Goal: Task Accomplishment & Management: Use online tool/utility

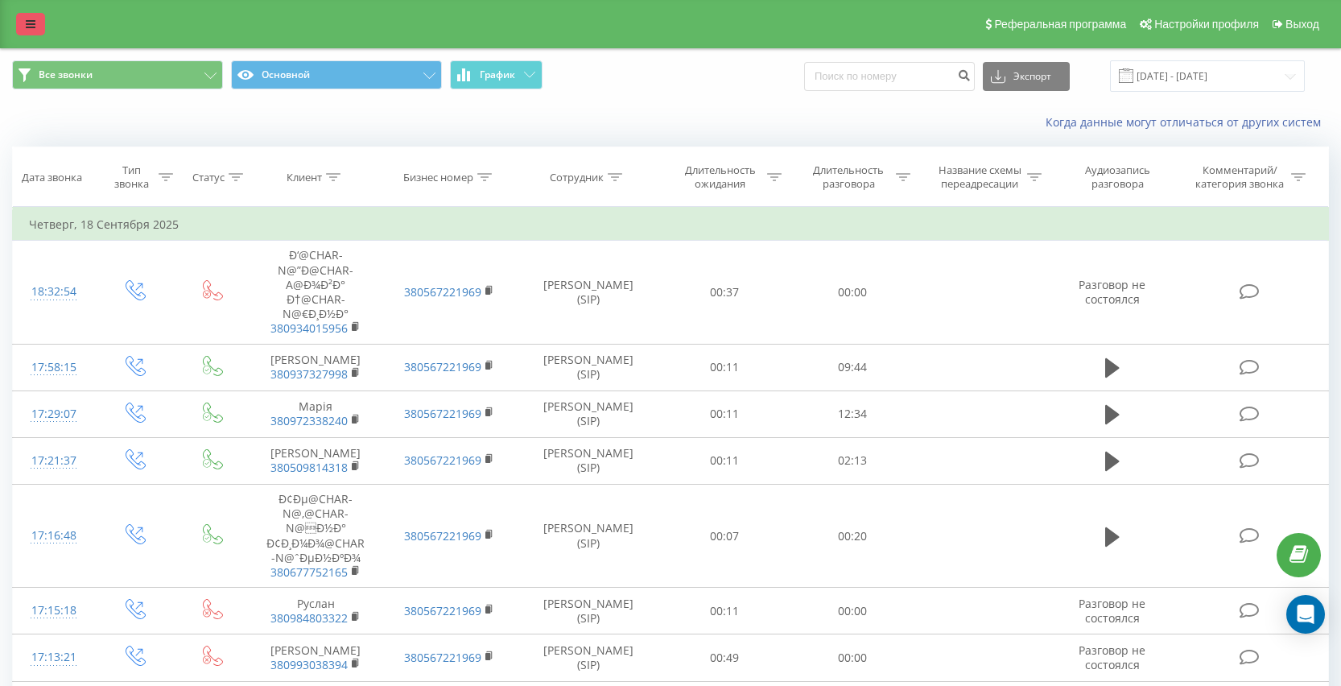
click at [32, 30] on icon at bounding box center [31, 24] width 10 height 11
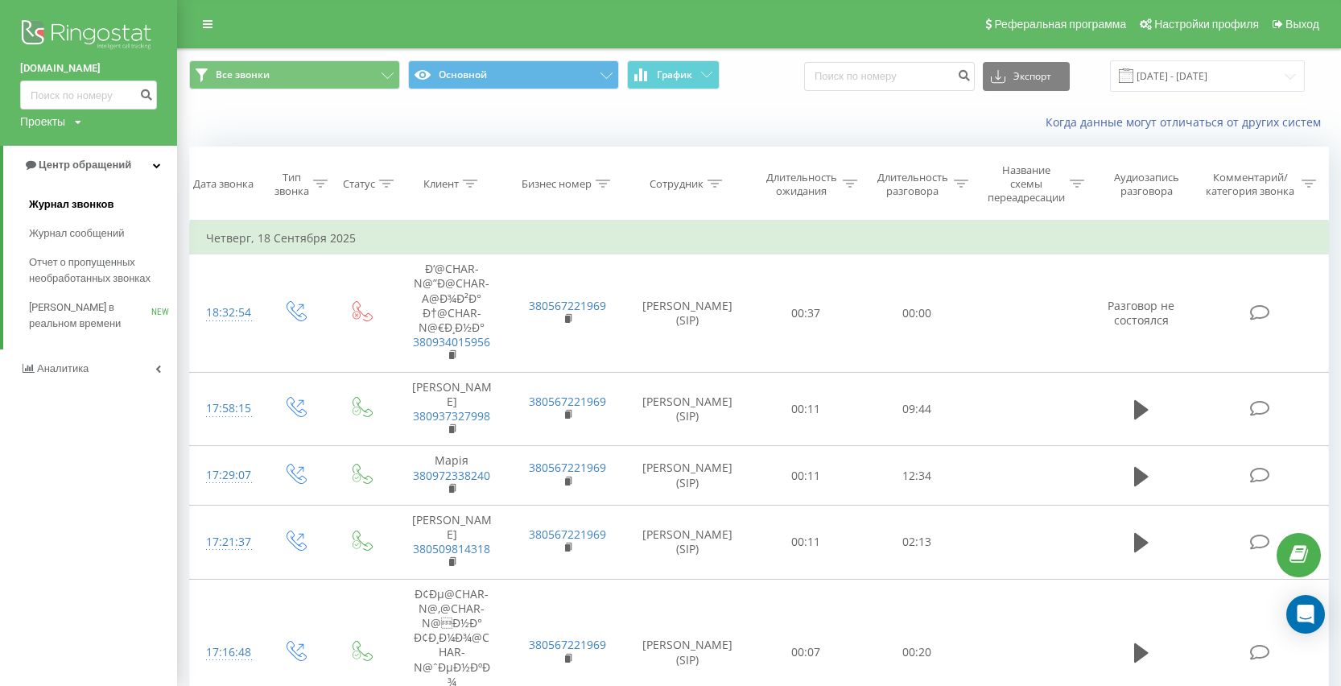
click at [89, 198] on span "Журнал звонков" at bounding box center [71, 204] width 85 height 16
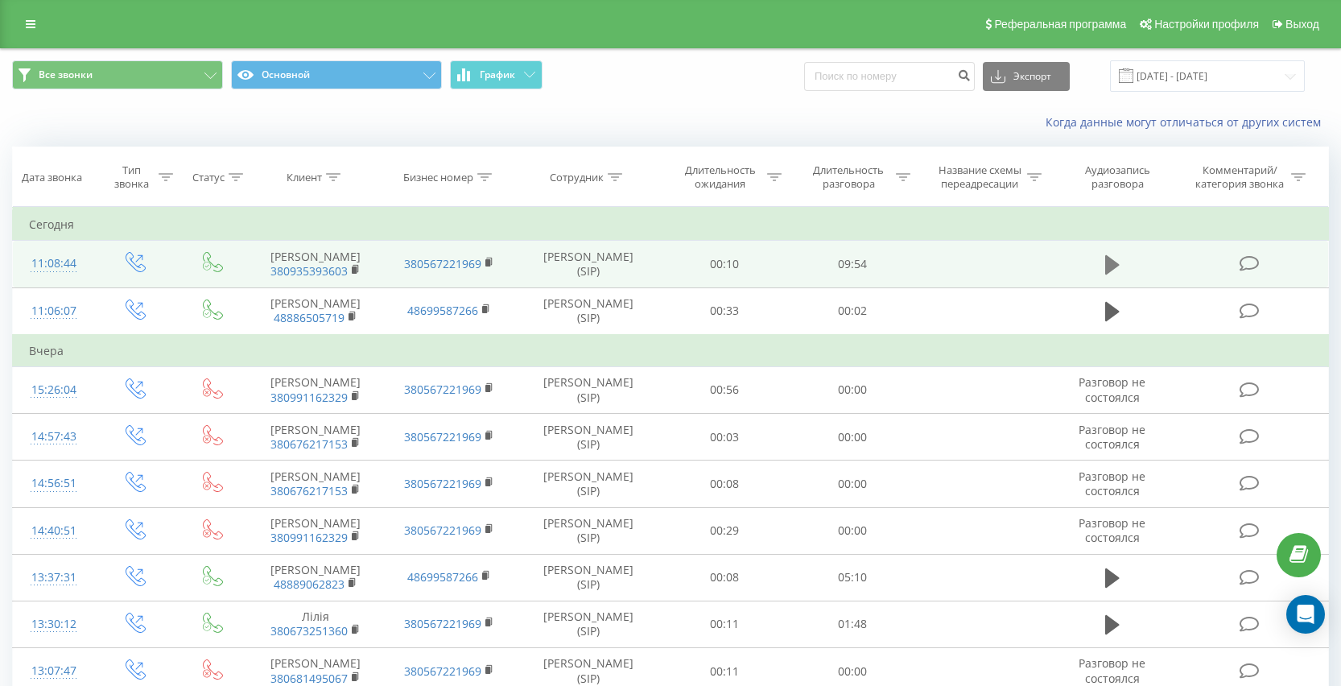
click at [1117, 275] on icon at bounding box center [1112, 264] width 14 height 19
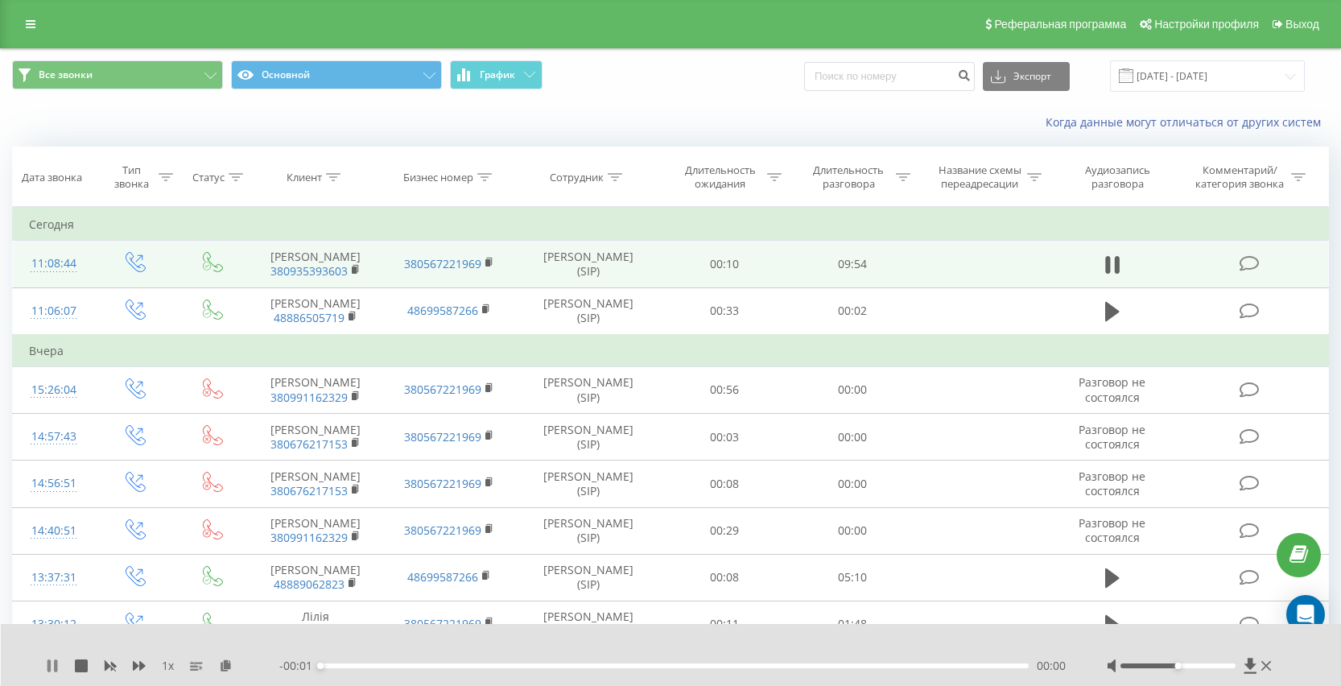
click at [52, 666] on icon at bounding box center [52, 665] width 13 height 13
click at [225, 666] on icon at bounding box center [226, 664] width 14 height 11
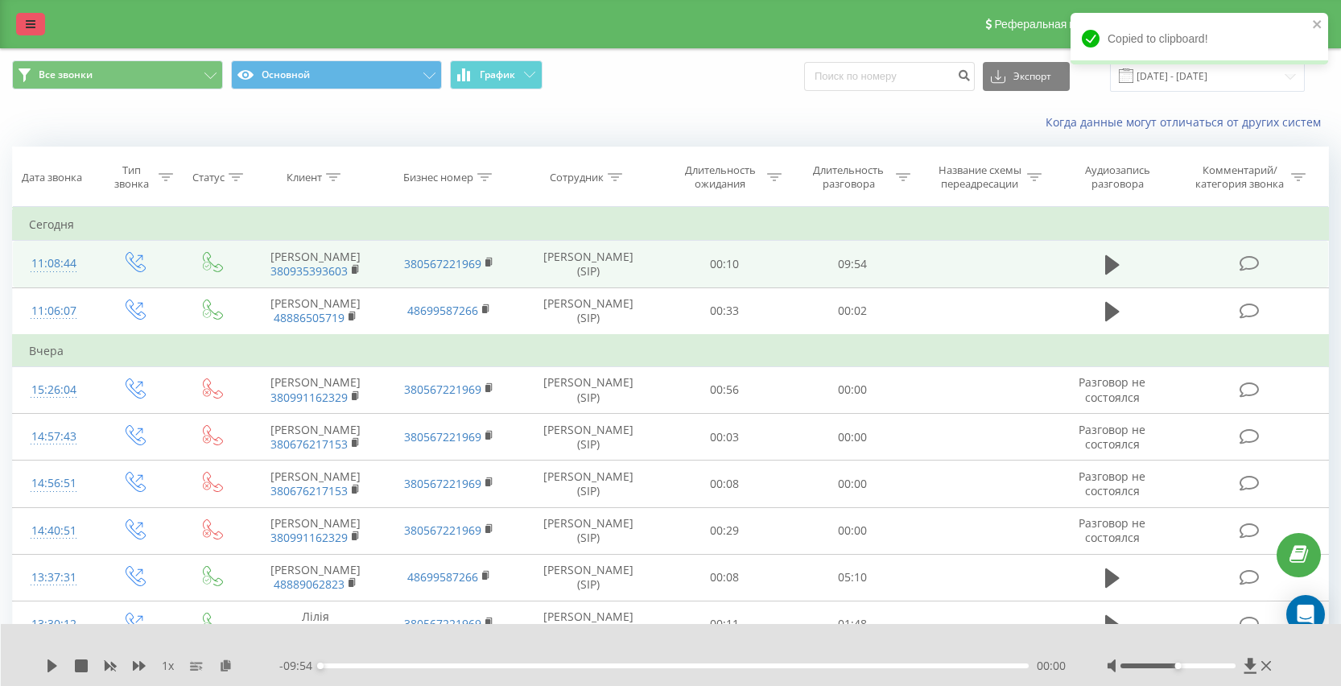
click at [20, 26] on link at bounding box center [30, 24] width 29 height 23
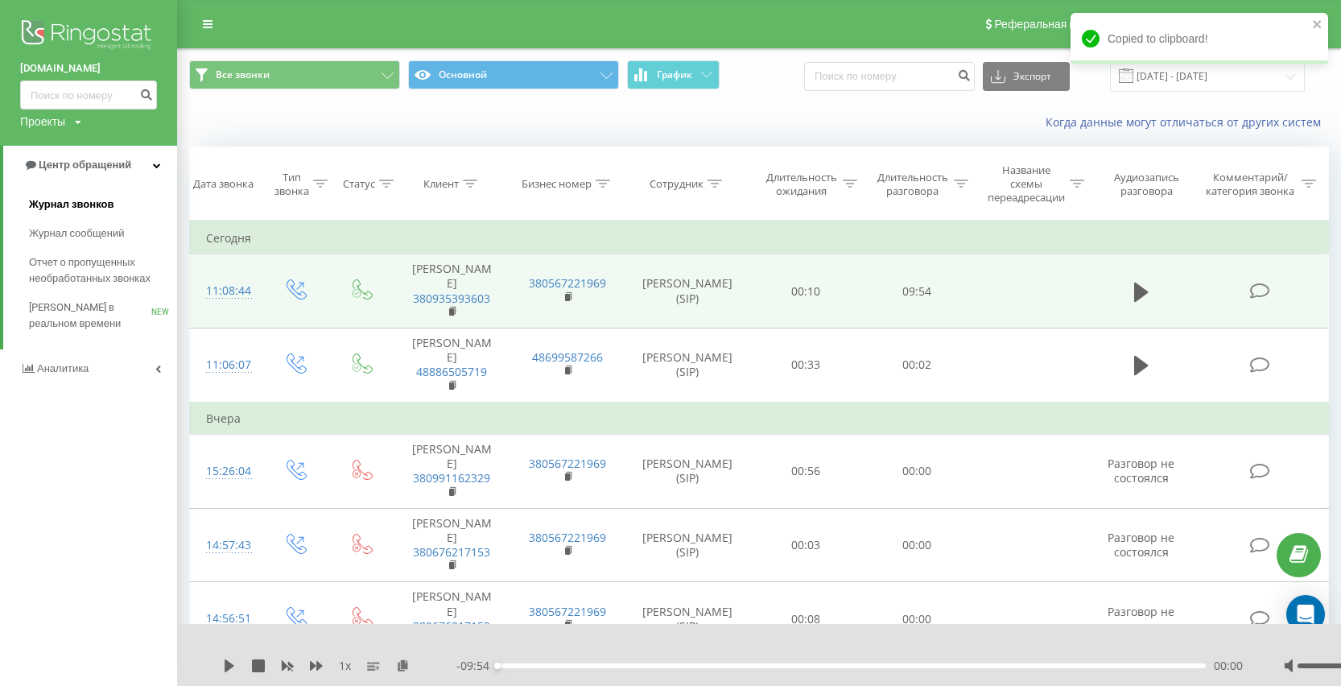
click at [76, 201] on span "Журнал звонков" at bounding box center [71, 204] width 85 height 16
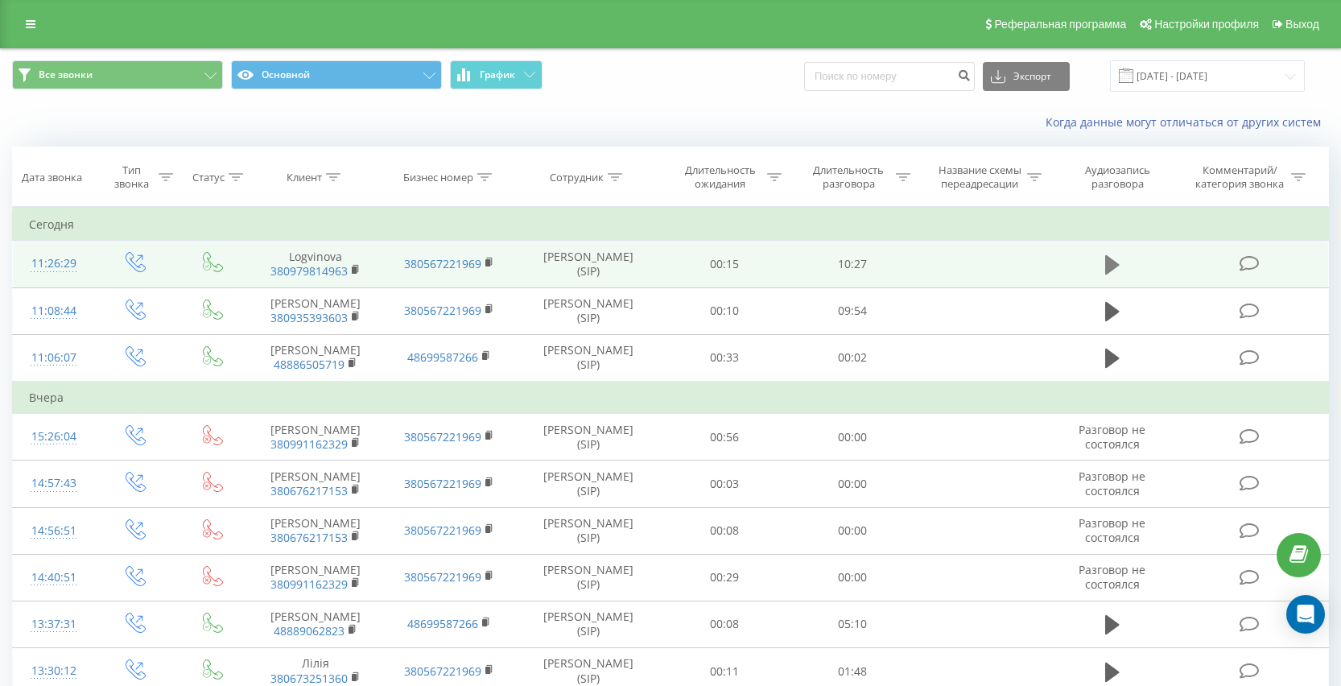
click at [1106, 275] on icon at bounding box center [1112, 264] width 14 height 19
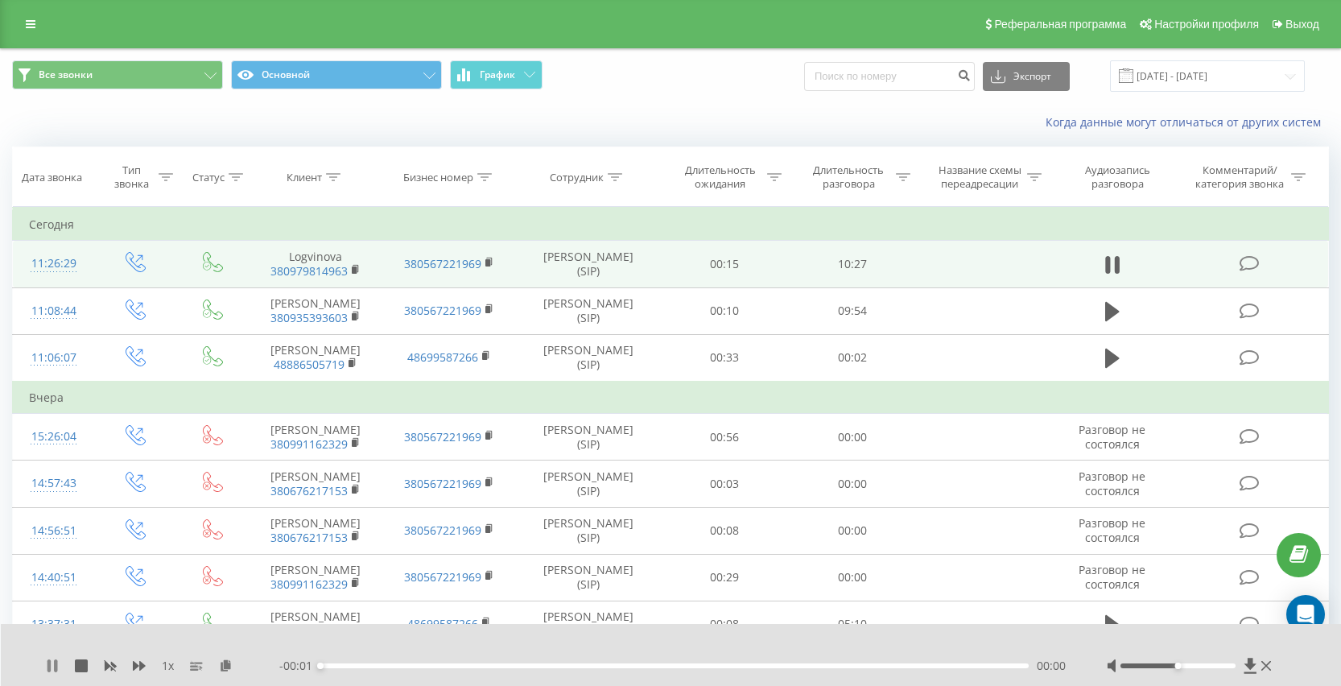
click at [58, 667] on icon at bounding box center [52, 665] width 13 height 13
click at [224, 664] on icon at bounding box center [226, 664] width 14 height 11
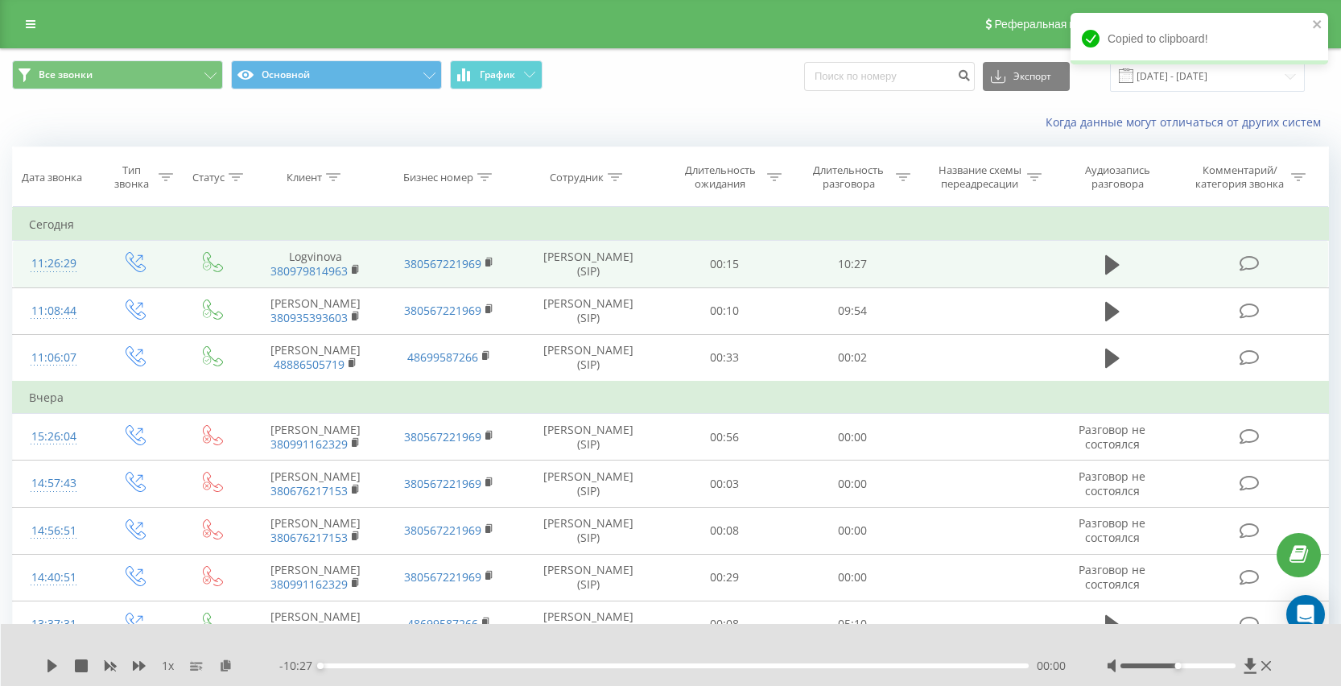
click at [15, 19] on div "Реферальная программа Настройки профиля Выход" at bounding box center [670, 24] width 1341 height 48
click at [21, 20] on link at bounding box center [30, 24] width 29 height 23
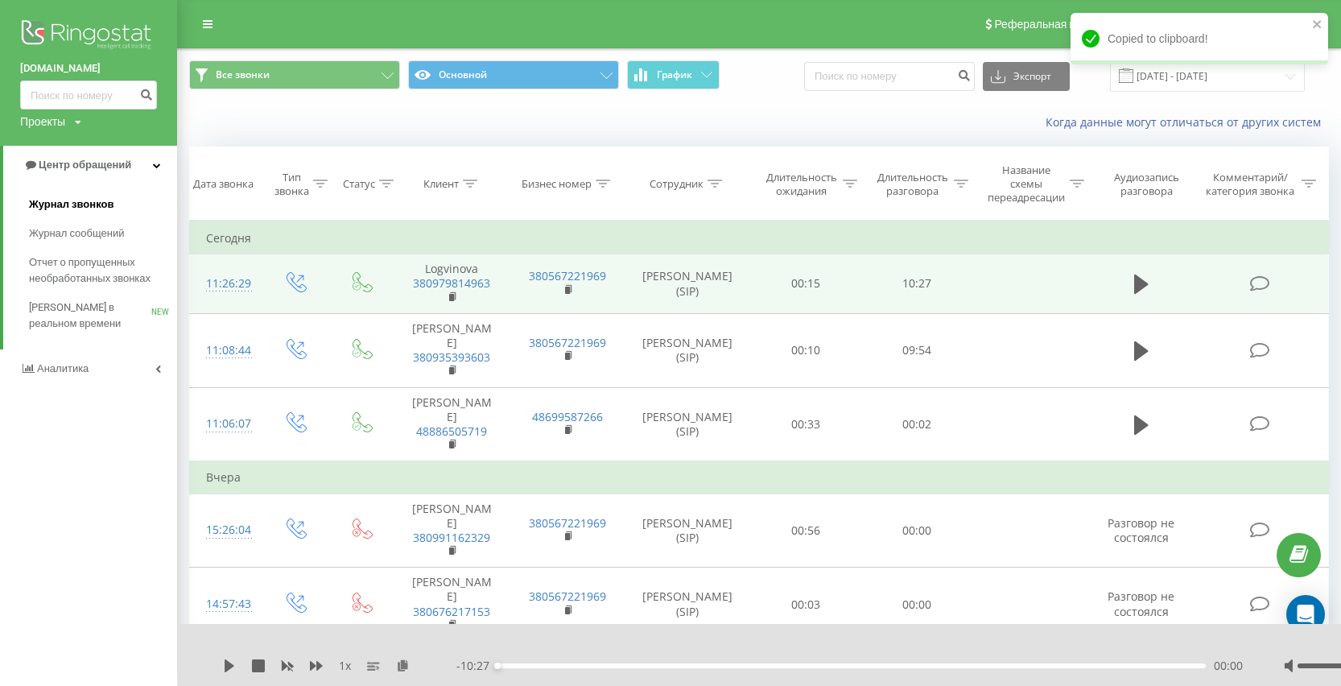
click at [97, 208] on span "Журнал звонков" at bounding box center [71, 204] width 85 height 16
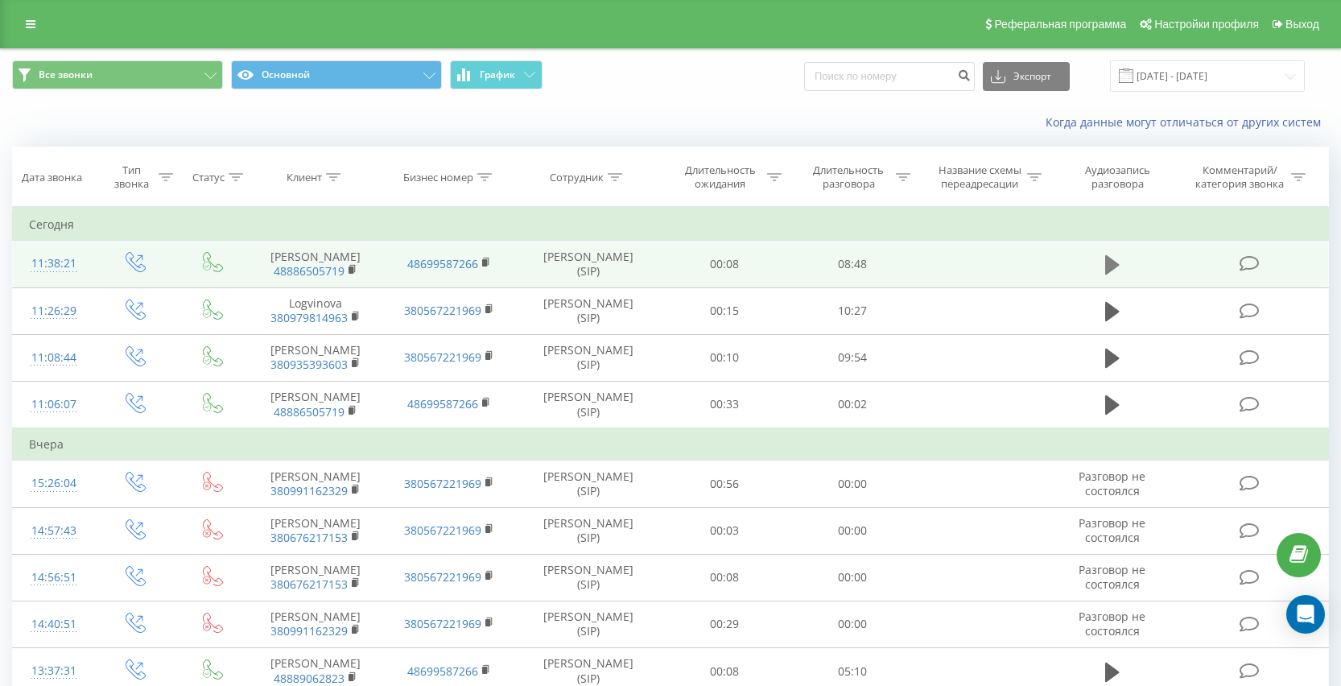
click at [1117, 275] on icon at bounding box center [1112, 264] width 14 height 19
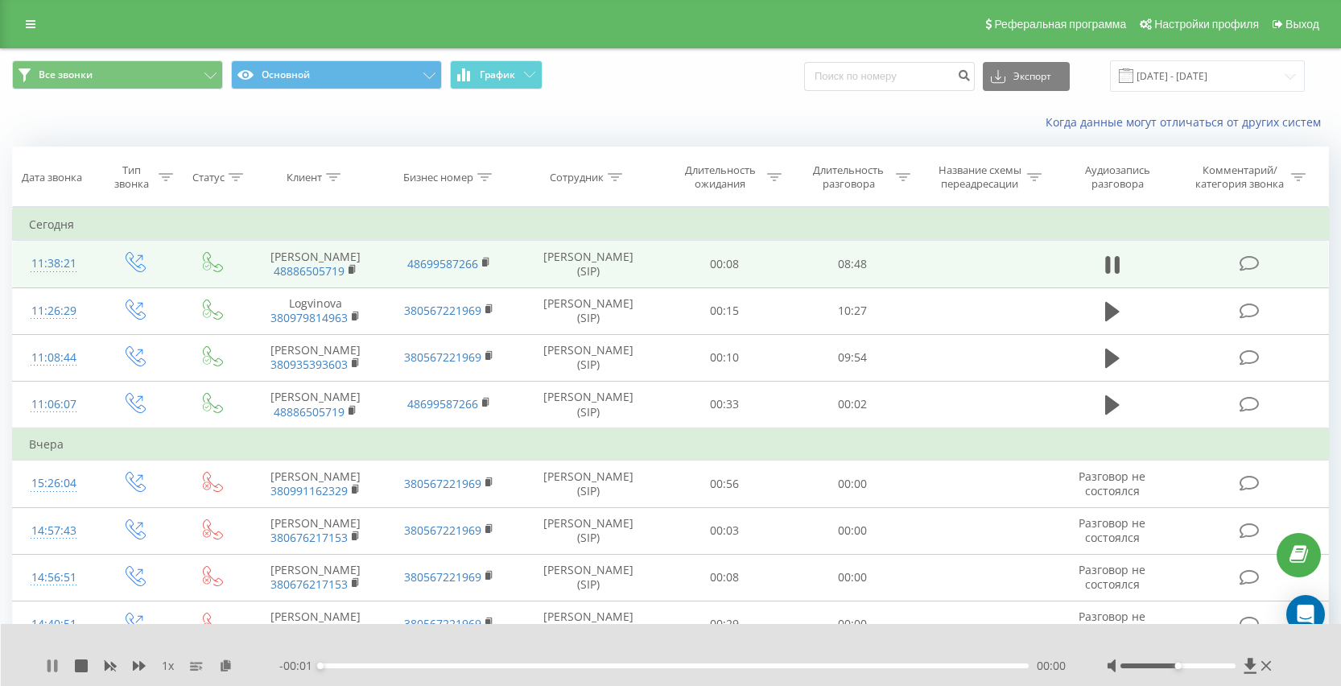
click at [54, 670] on icon at bounding box center [52, 665] width 13 height 13
click at [221, 671] on icon at bounding box center [226, 664] width 14 height 11
click at [29, 45] on div "Реферальная программа Настройки профиля Выход" at bounding box center [670, 24] width 1341 height 48
click at [29, 43] on div "Реферальная программа Настройки профиля Выход" at bounding box center [670, 24] width 1341 height 48
click at [29, 35] on link at bounding box center [30, 24] width 29 height 23
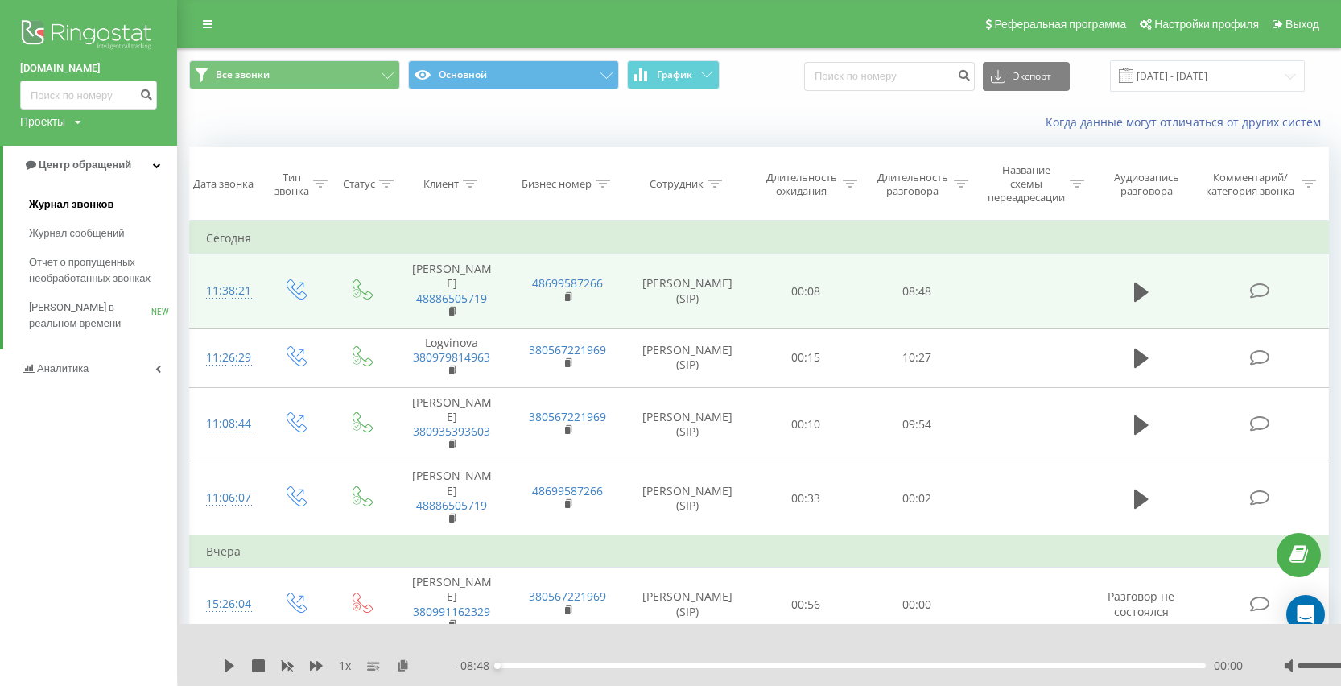
click at [109, 202] on span "Журнал звонков" at bounding box center [71, 204] width 85 height 16
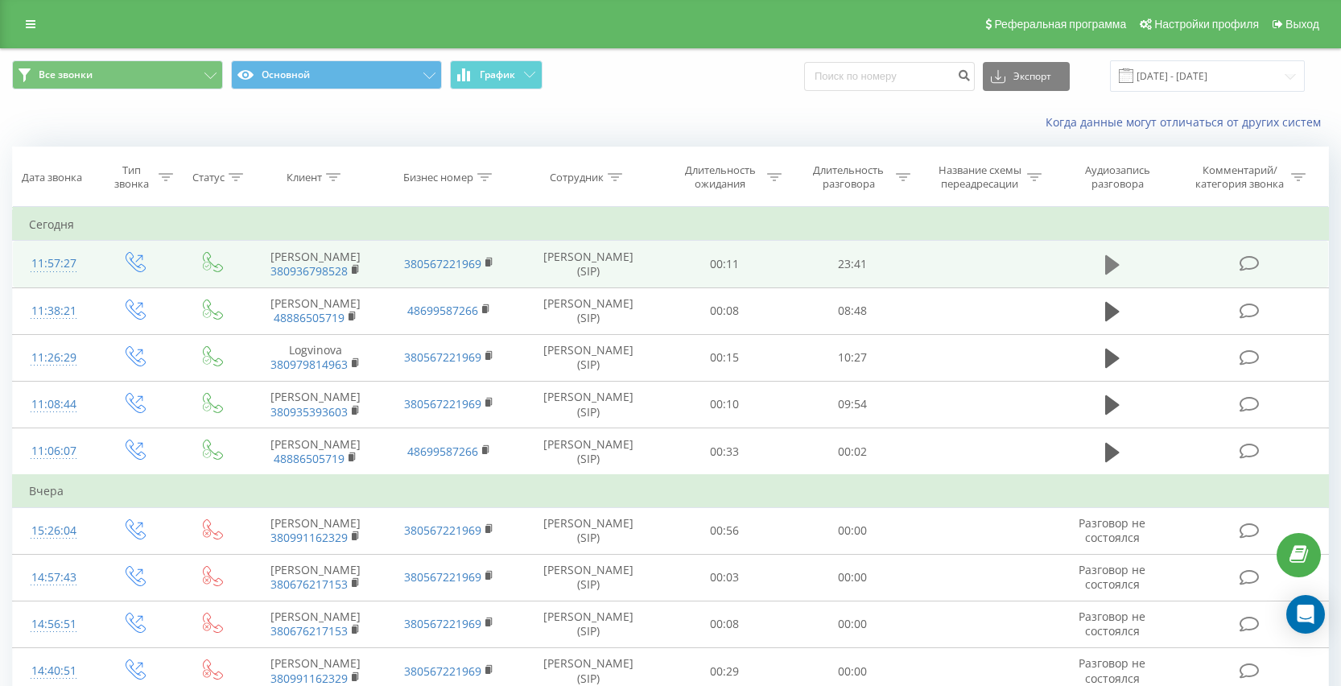
click at [1106, 275] on icon at bounding box center [1112, 264] width 14 height 19
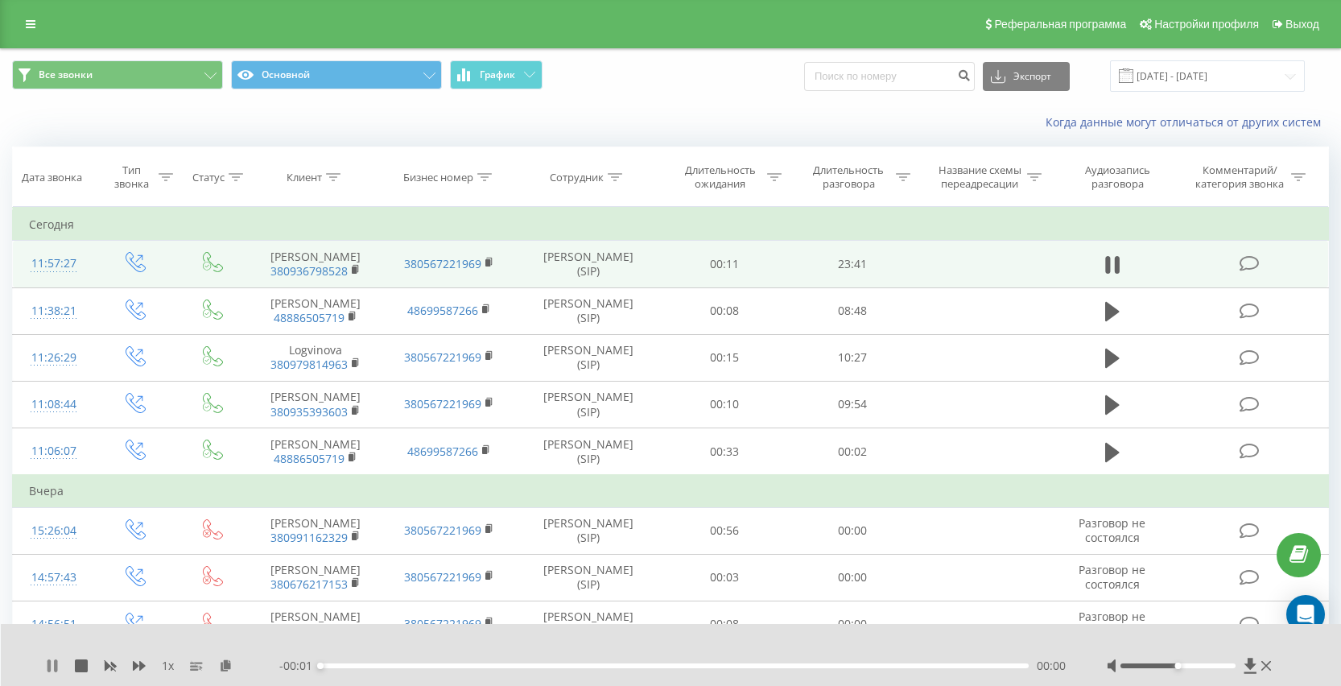
click at [46, 664] on icon at bounding box center [52, 665] width 13 height 13
click at [229, 658] on div "1 x" at bounding box center [162, 666] width 233 height 16
click at [229, 660] on icon at bounding box center [226, 664] width 14 height 11
click at [35, 27] on icon at bounding box center [31, 24] width 10 height 11
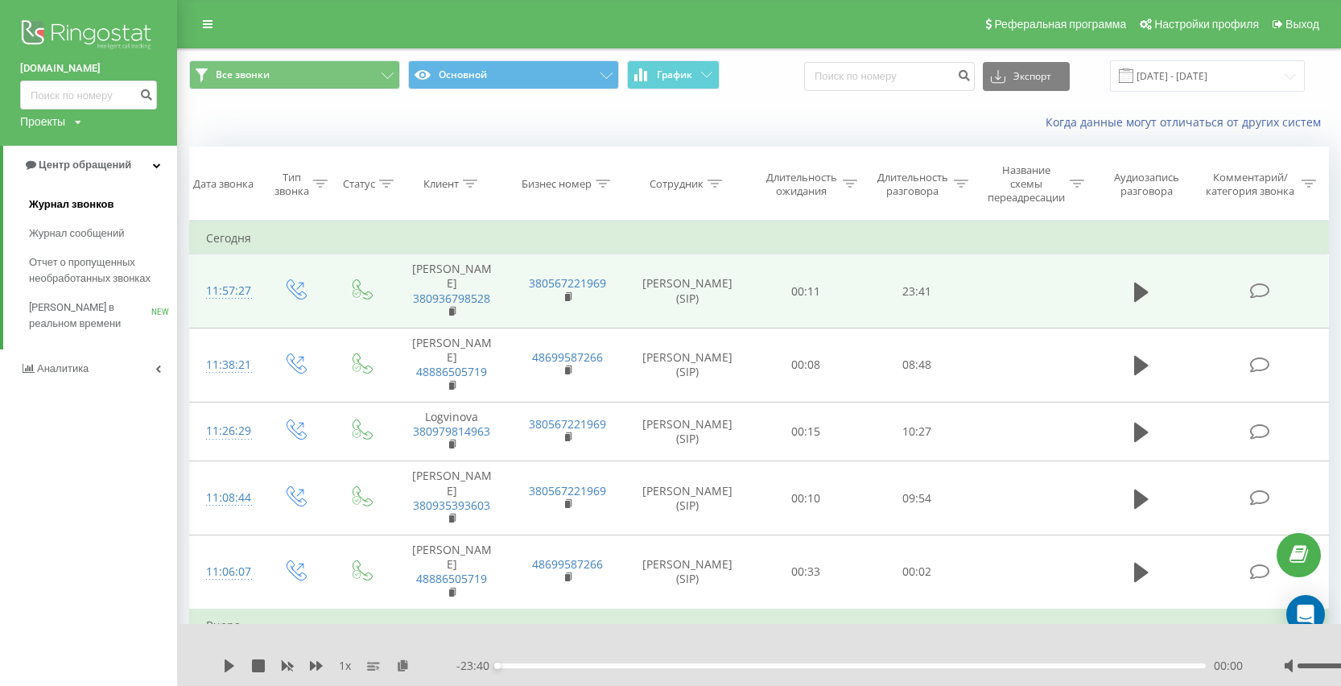
click at [83, 198] on span "Журнал звонков" at bounding box center [71, 204] width 85 height 16
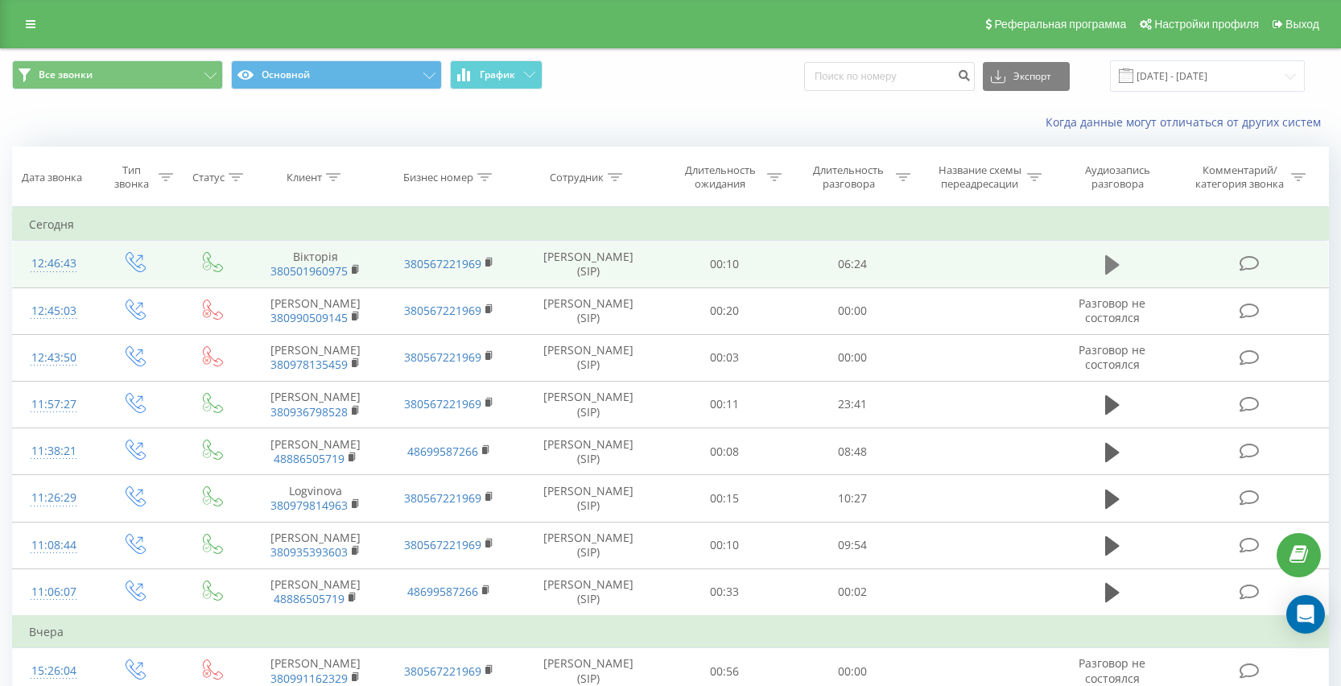
click at [1109, 275] on icon at bounding box center [1112, 264] width 14 height 19
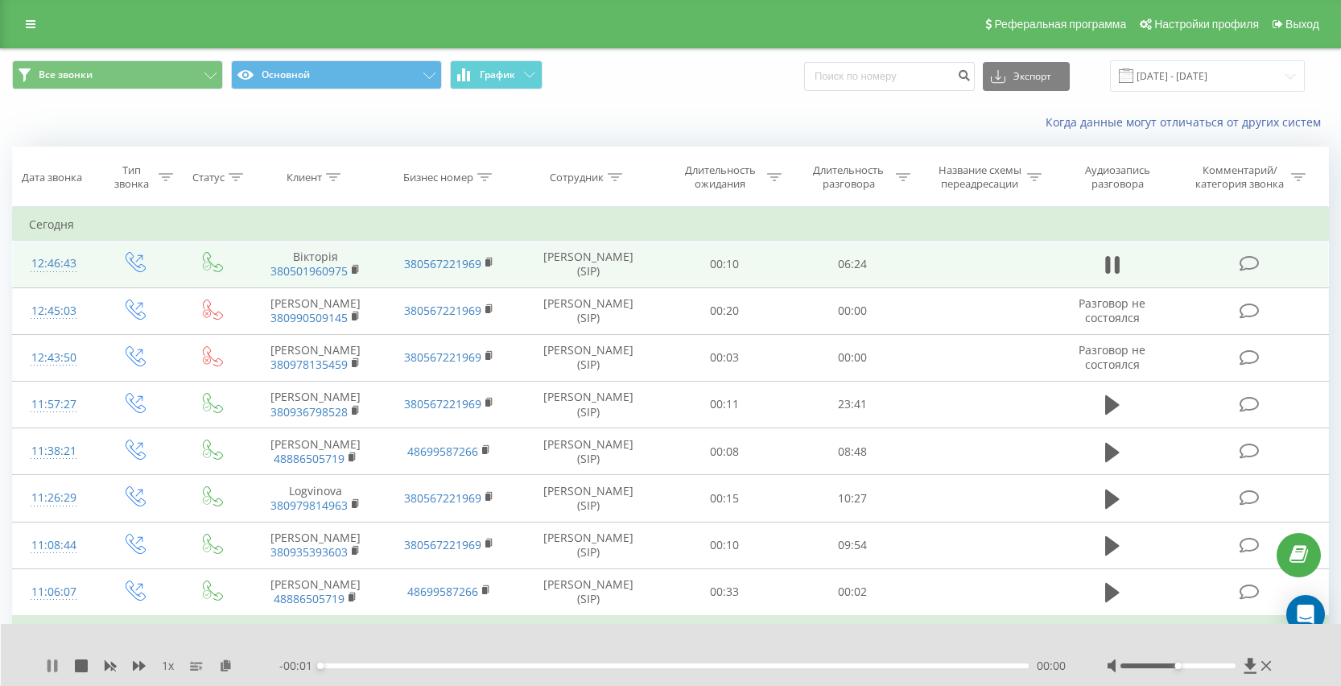
click at [51, 667] on icon at bounding box center [48, 665] width 3 height 13
click at [223, 666] on icon at bounding box center [226, 664] width 14 height 11
